Goal: Task Accomplishment & Management: Complete application form

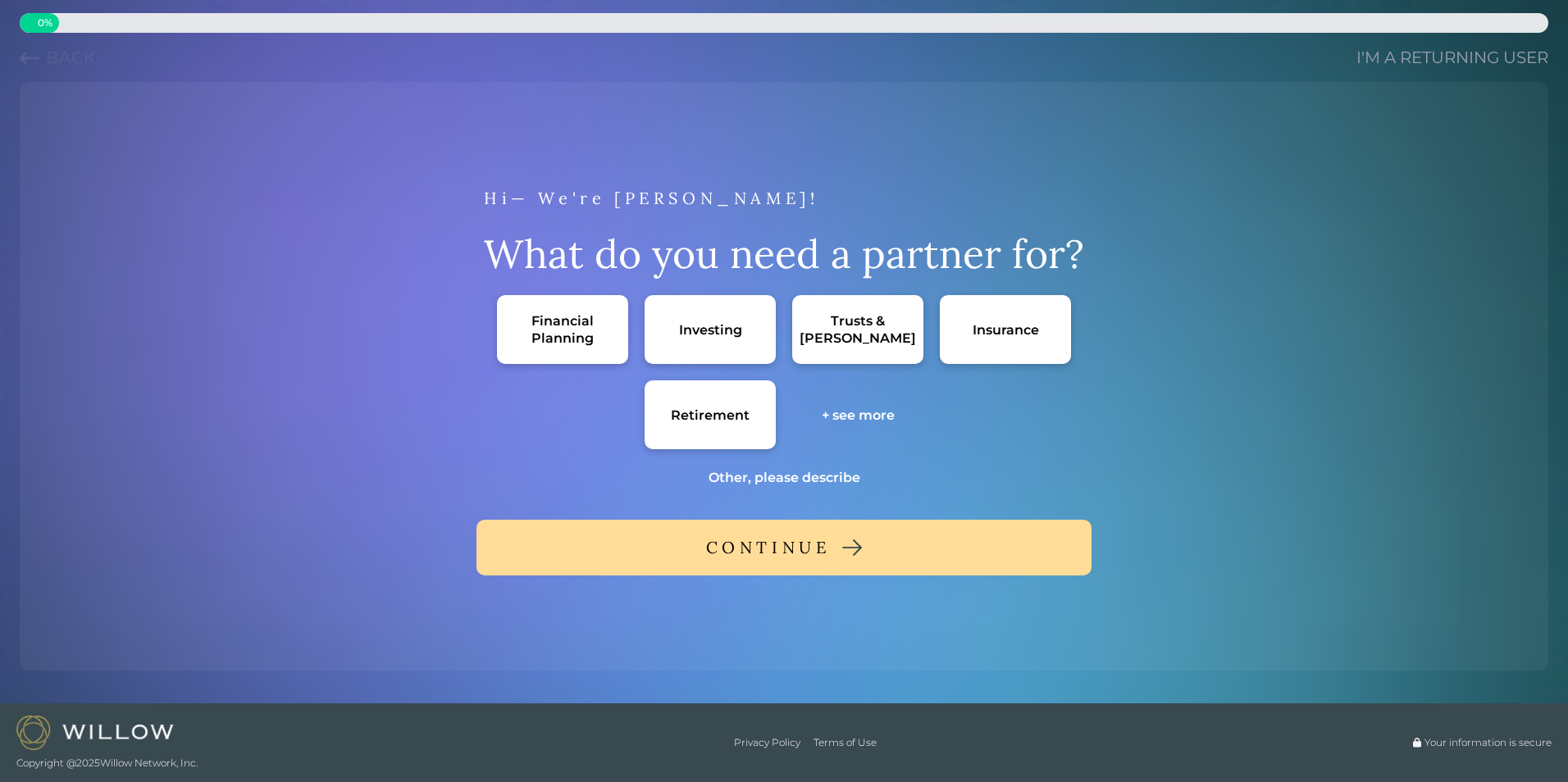
click at [1209, 338] on div "Hi— We're Willow! What do you need a partner for? Financial Planning Investing …" at bounding box center [784, 377] width 1515 height 562
click at [539, 322] on div "Financial Planning" at bounding box center [562, 330] width 99 height 35
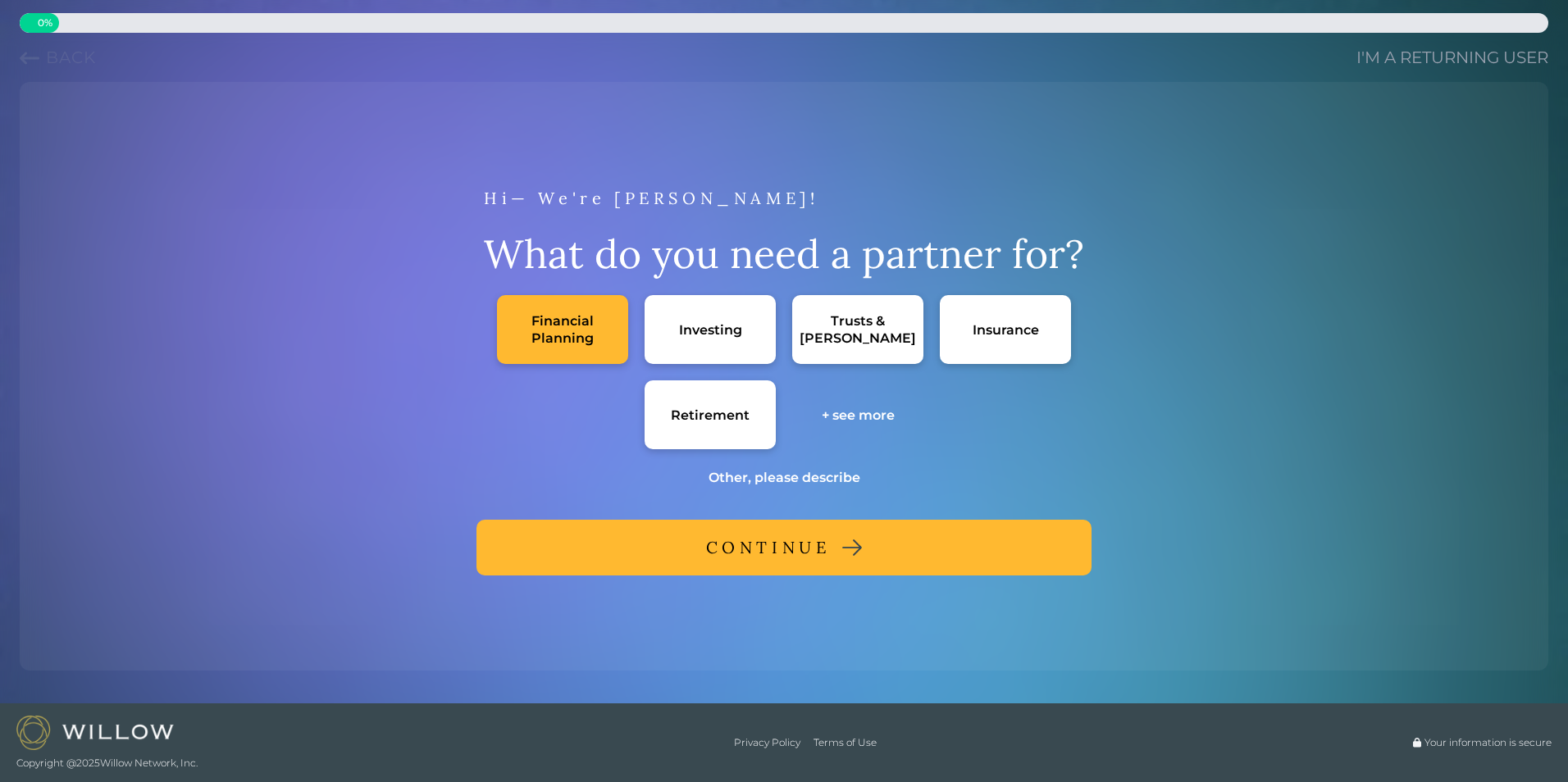
click at [714, 416] on div "Retirement" at bounding box center [710, 415] width 79 height 17
click at [781, 544] on div "CONTINUE" at bounding box center [769, 548] width 125 height 30
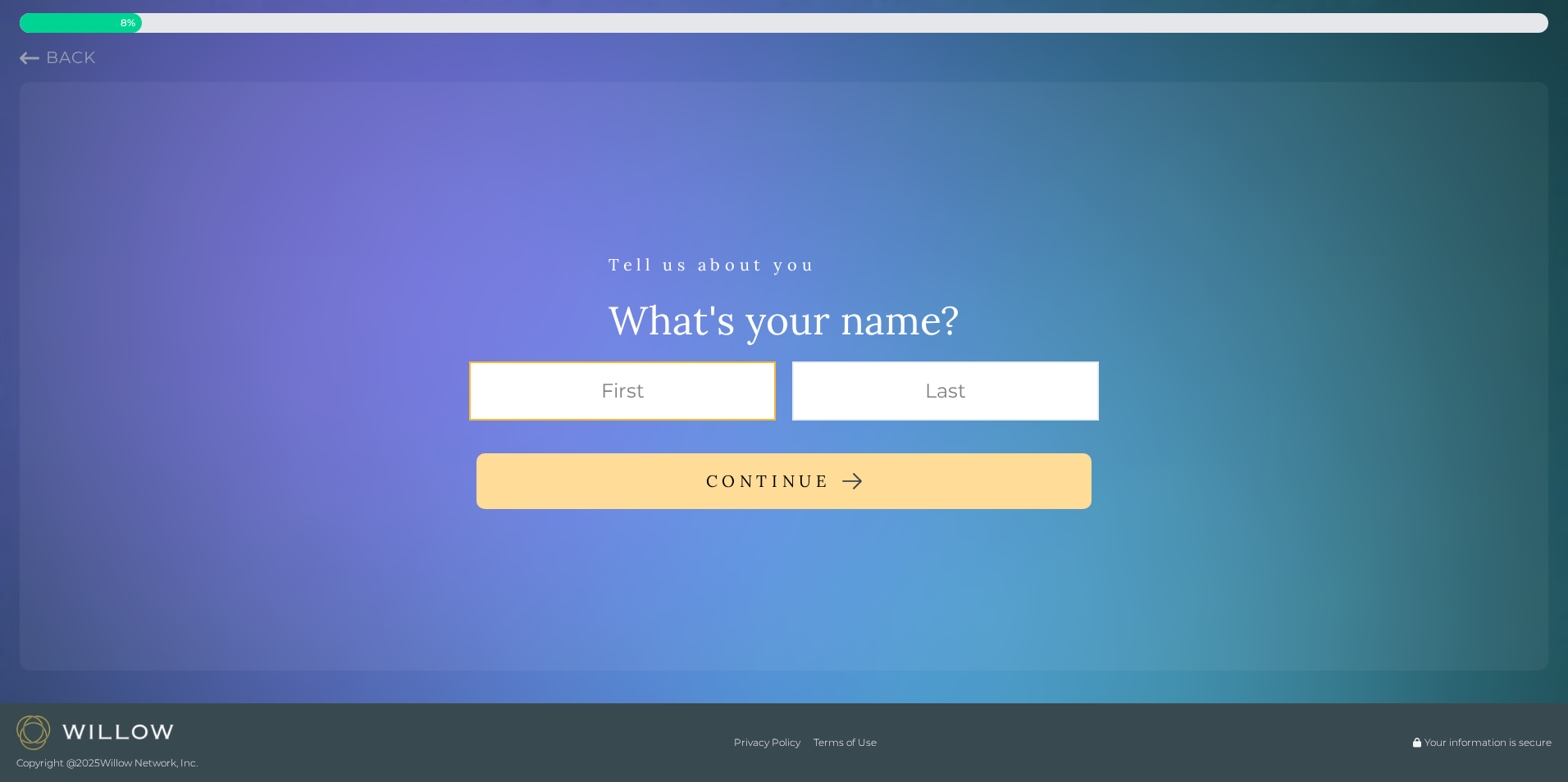
click at [667, 393] on input "text" at bounding box center [622, 391] width 307 height 59
type input "cr"
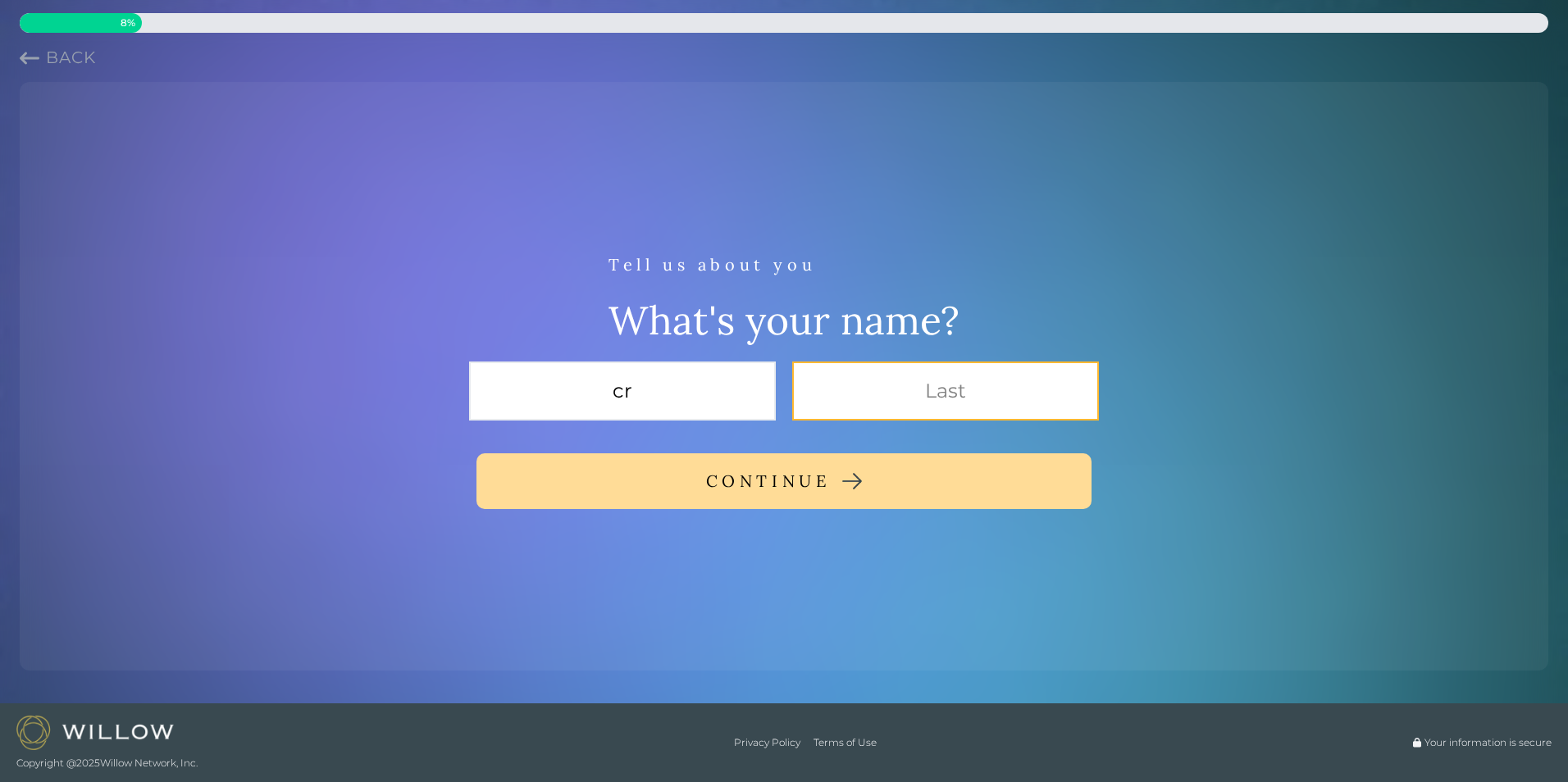
click at [937, 396] on input "text" at bounding box center [945, 391] width 307 height 59
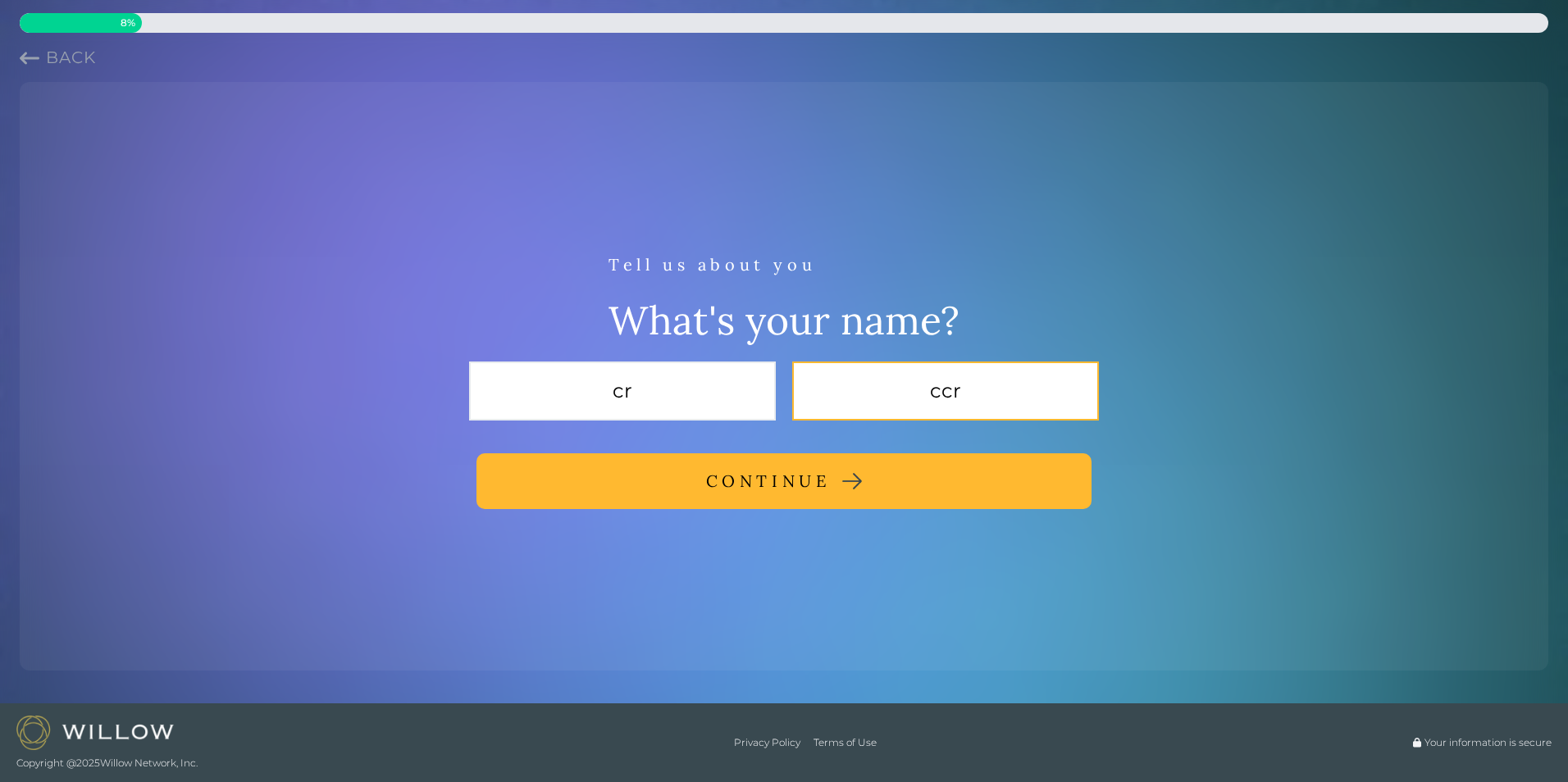
type input "ccr"
click at [840, 471] on button "CONTINUE" at bounding box center [784, 481] width 615 height 56
